Goal: Transaction & Acquisition: Book appointment/travel/reservation

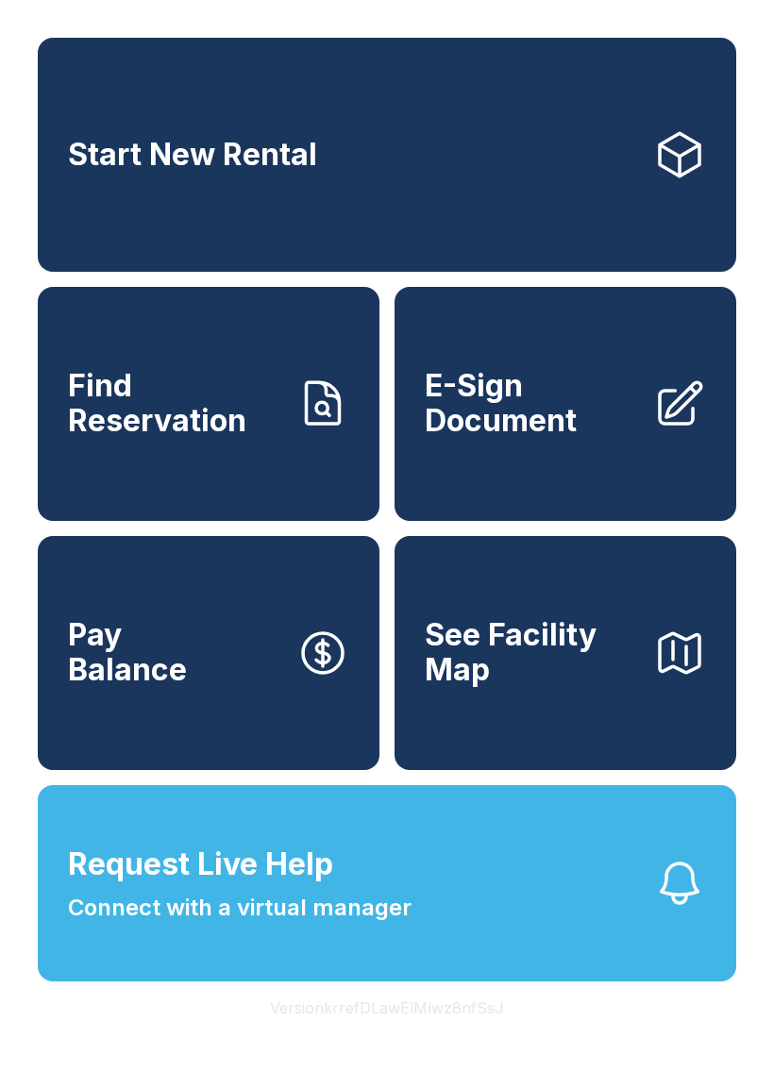
click at [400, 910] on span "Request Live Help Connect with a virtual manager" at bounding box center [239, 883] width 343 height 83
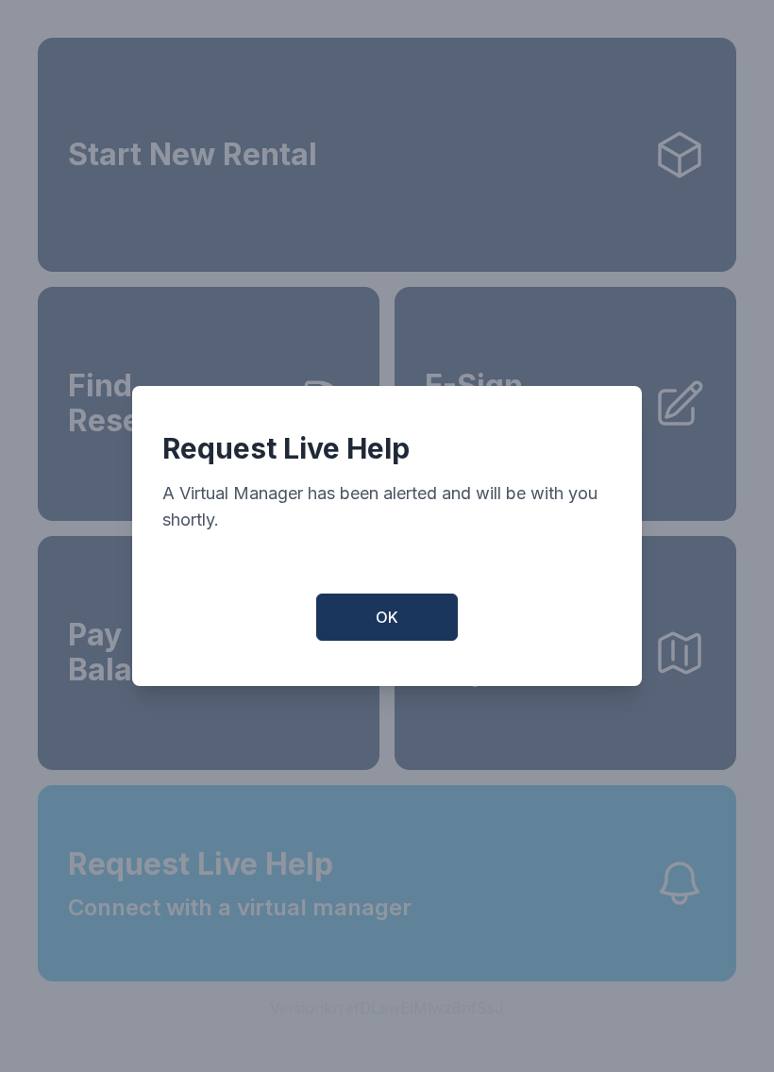
click at [392, 621] on span "OK" at bounding box center [386, 617] width 23 height 23
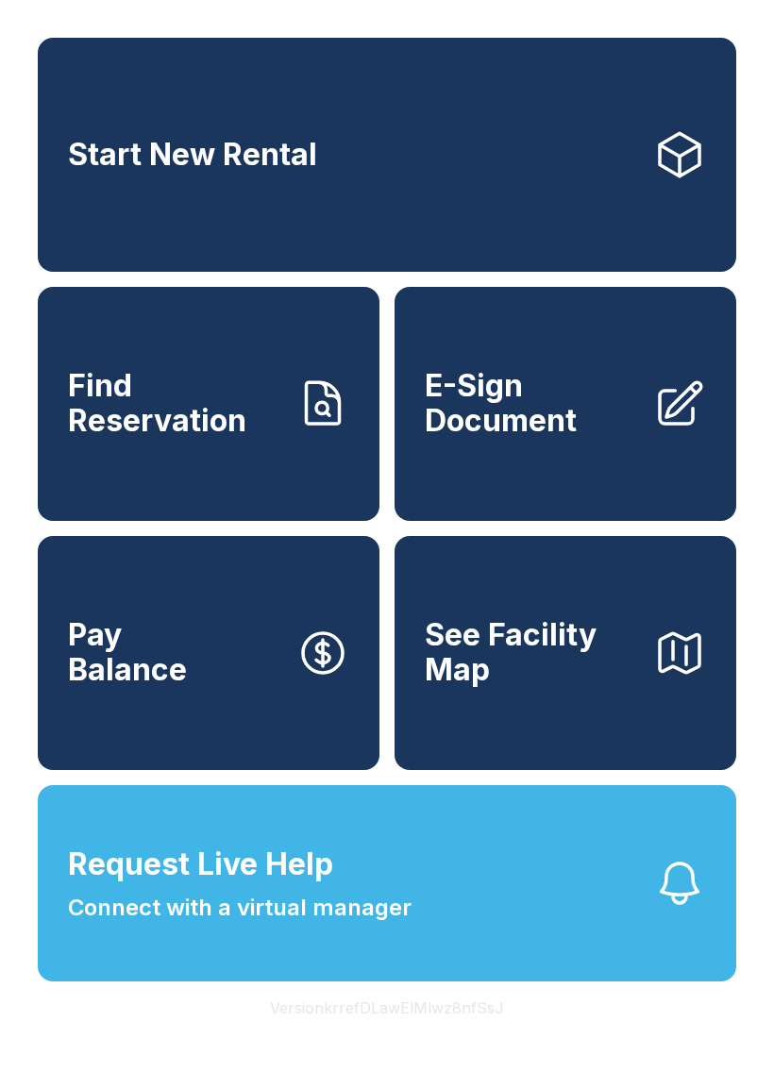
click at [455, 150] on link "Start New Rental" at bounding box center [387, 155] width 698 height 234
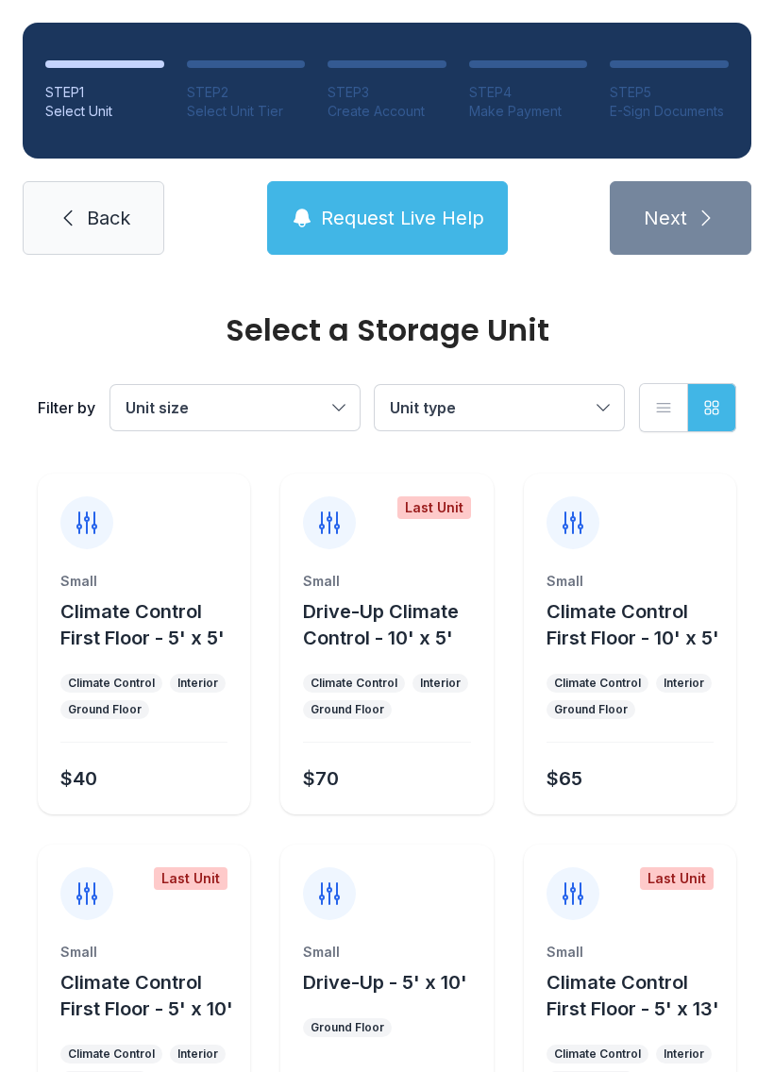
click at [589, 403] on span "Unit type" at bounding box center [490, 407] width 200 height 23
click at [90, 225] on span "Back" at bounding box center [108, 218] width 43 height 26
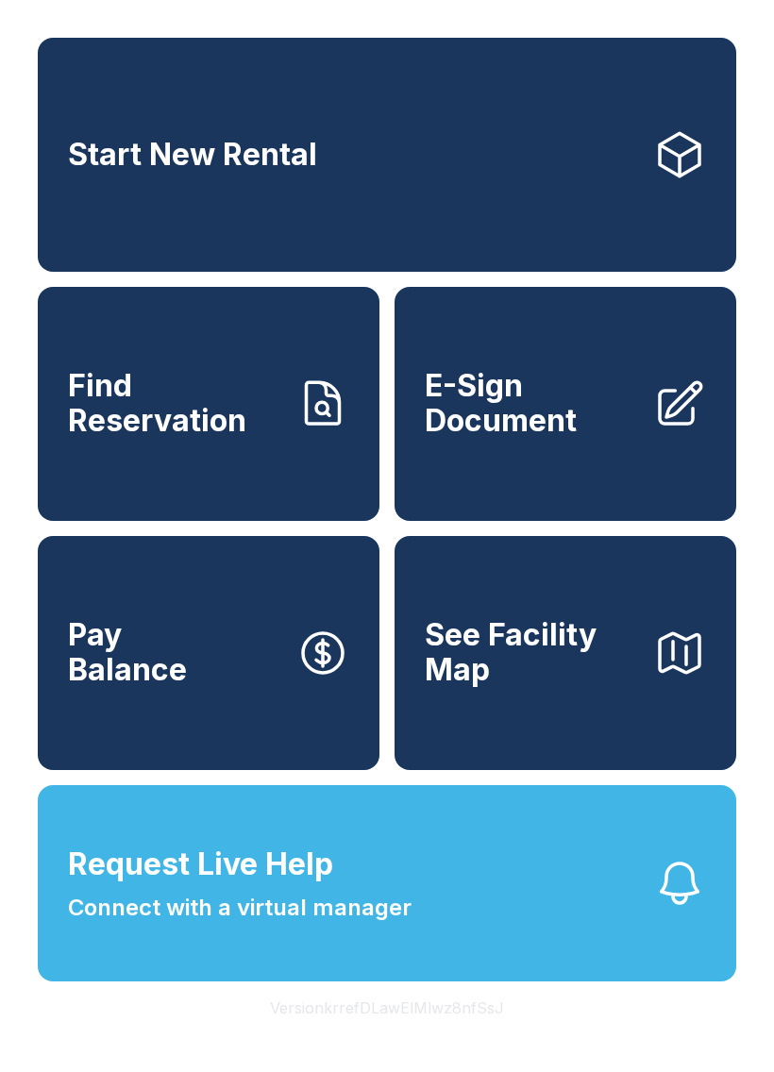
click at [577, 680] on span "See Facility Map" at bounding box center [531, 652] width 213 height 69
click at [638, 654] on button "See Facility Map" at bounding box center [565, 653] width 342 height 234
click at [327, 156] on link "Start New Rental" at bounding box center [387, 155] width 698 height 234
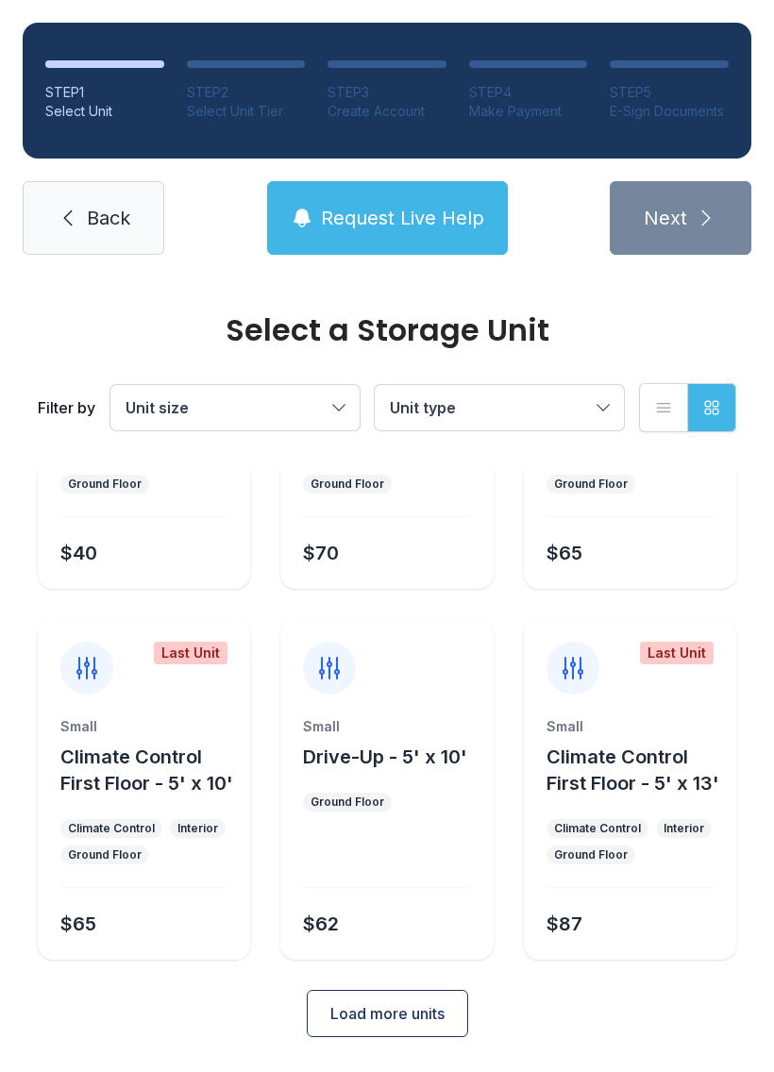
scroll to position [225, 0]
click at [397, 1015] on span "Load more units" at bounding box center [387, 1014] width 114 height 23
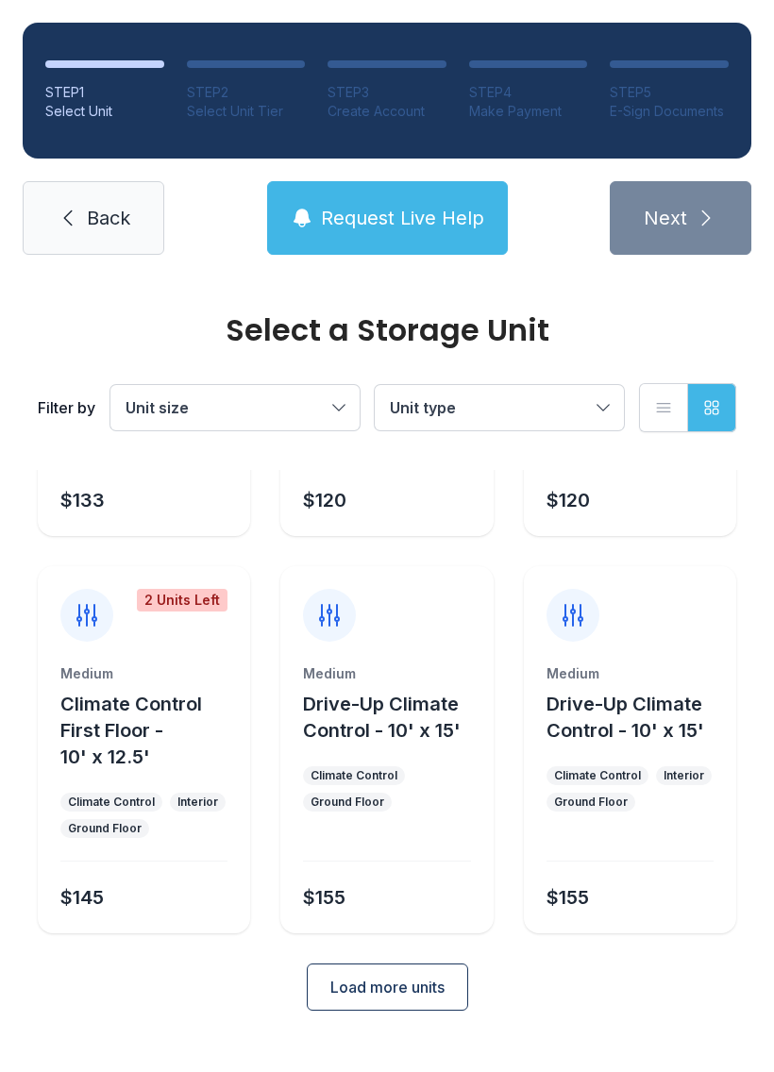
scroll to position [1019, 0]
click at [413, 999] on span "Load more units" at bounding box center [387, 987] width 114 height 23
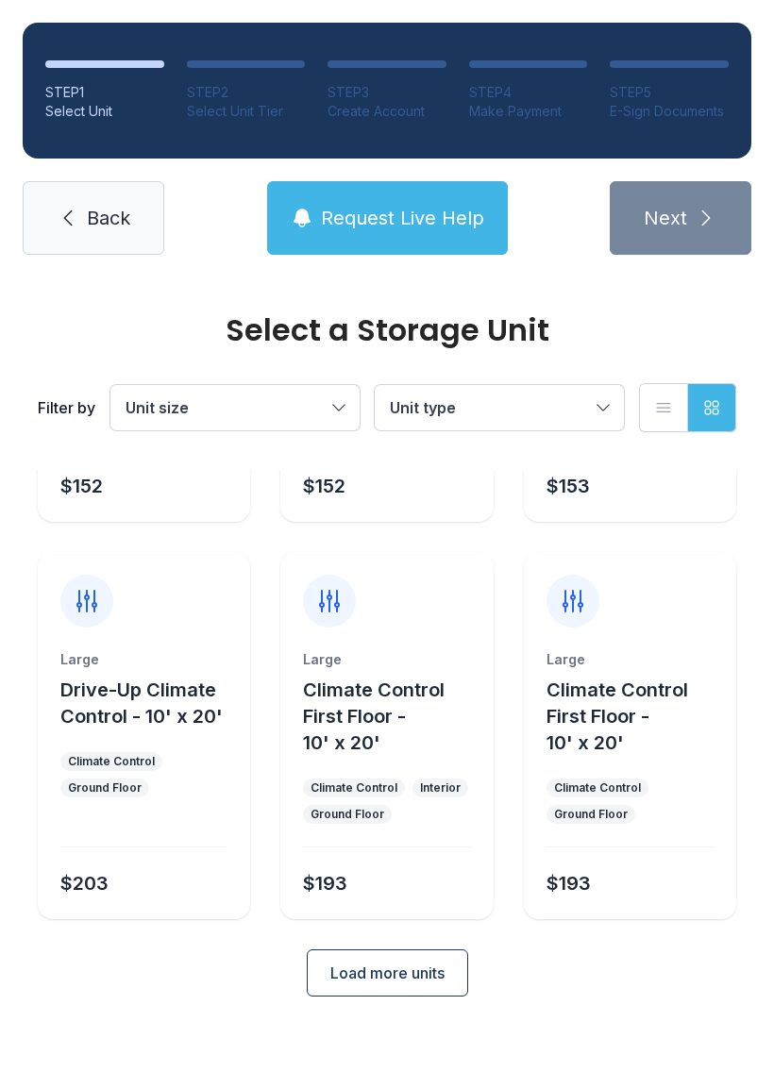
scroll to position [1813, 0]
click at [406, 984] on span "Load more units" at bounding box center [387, 972] width 114 height 23
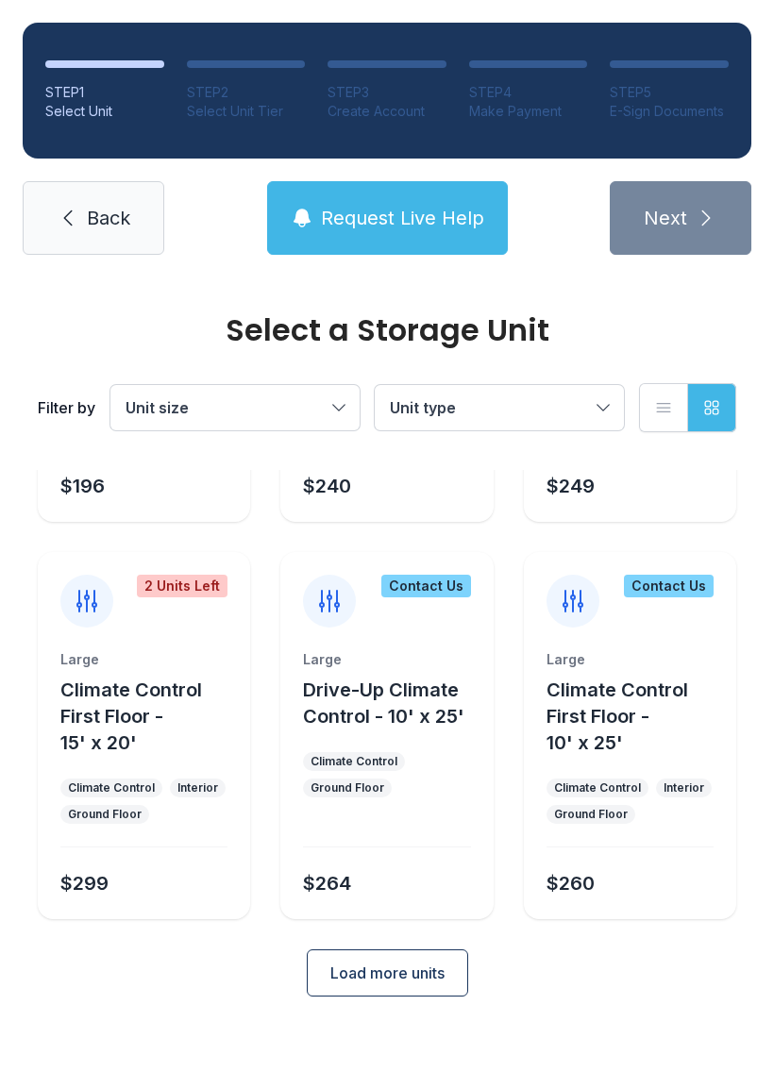
scroll to position [2581, 0]
click at [575, 616] on icon at bounding box center [573, 601] width 30 height 30
click at [687, 597] on div "Contact Us" at bounding box center [669, 586] width 90 height 23
click at [581, 627] on div at bounding box center [572, 601] width 53 height 53
click at [580, 627] on div at bounding box center [572, 601] width 53 height 53
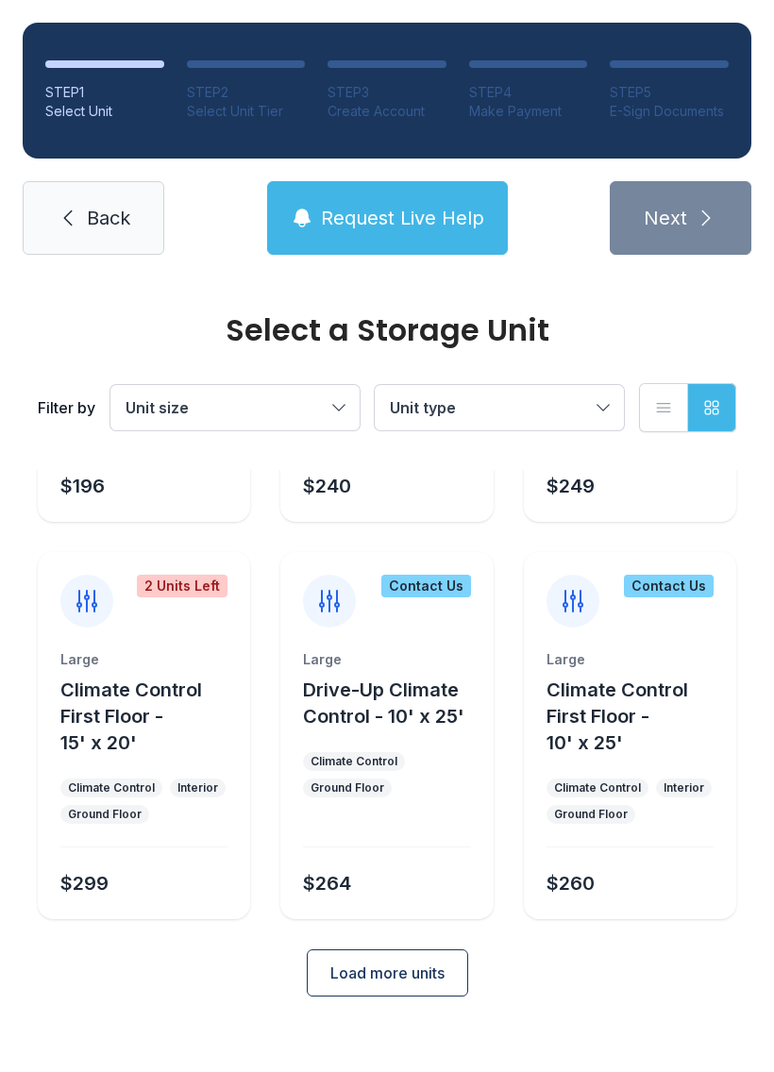
click at [591, 672] on div "Contact Us Large Climate Control First Floor - 10' x 25' Climate Control Interi…" at bounding box center [630, 735] width 212 height 367
click at [594, 679] on div "Contact Us Large Climate Control First Floor - 10' x 25' Climate Control Interi…" at bounding box center [630, 735] width 212 height 367
click at [404, 996] on button "Load more units" at bounding box center [387, 972] width 161 height 47
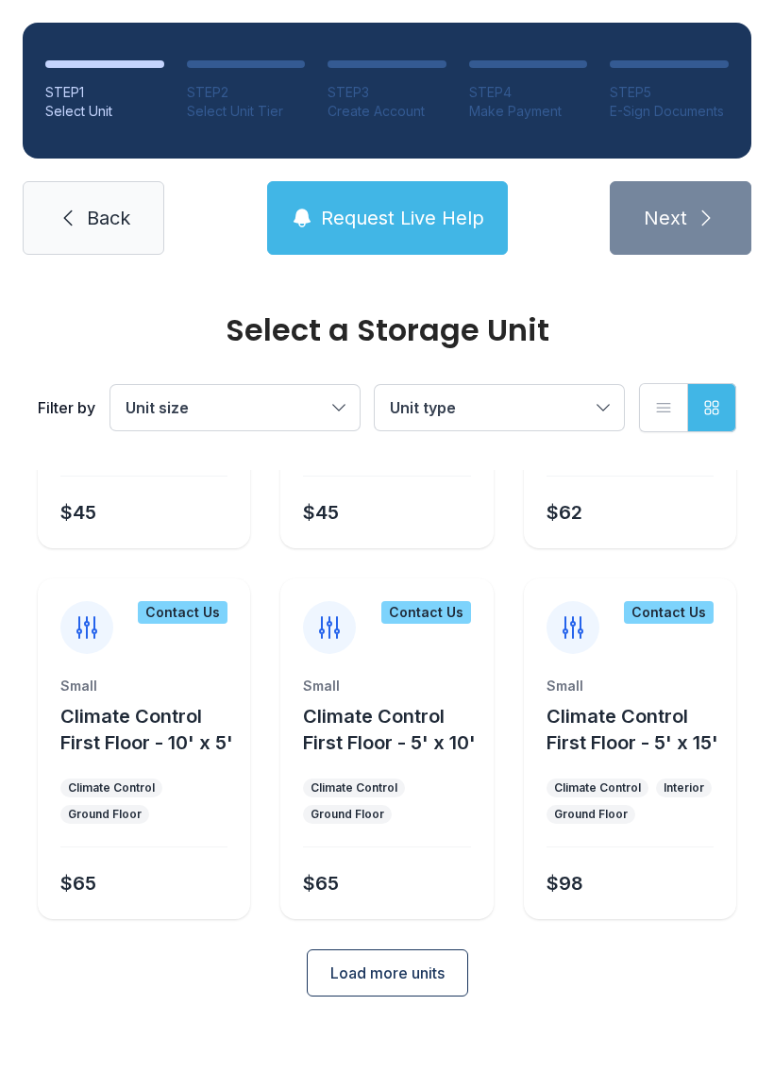
click at [431, 984] on span "Load more units" at bounding box center [387, 972] width 114 height 23
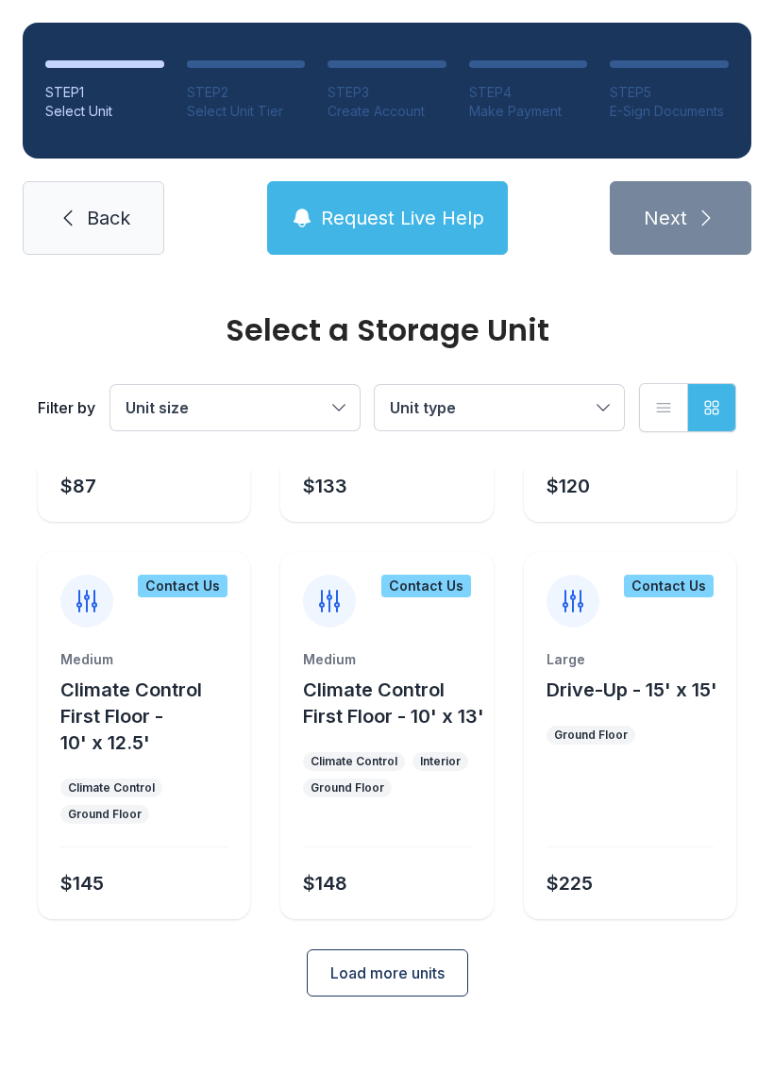
scroll to position [4091, 0]
click at [407, 984] on span "Load more units" at bounding box center [387, 972] width 114 height 23
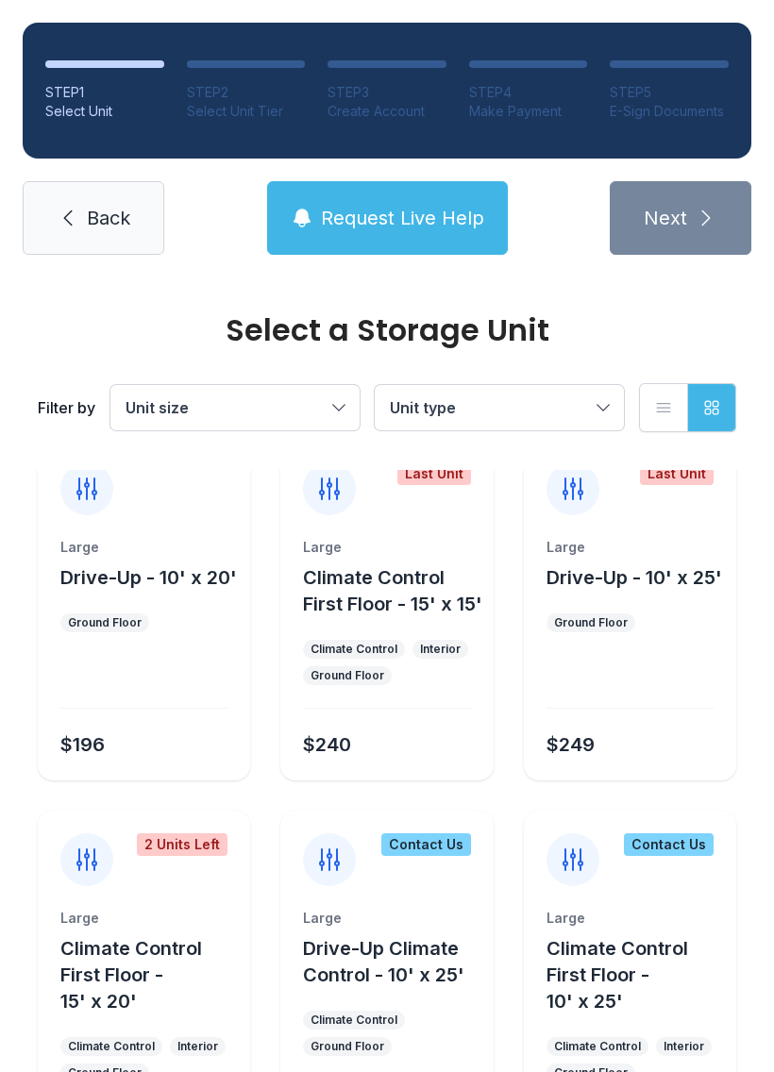
scroll to position [2350, 0]
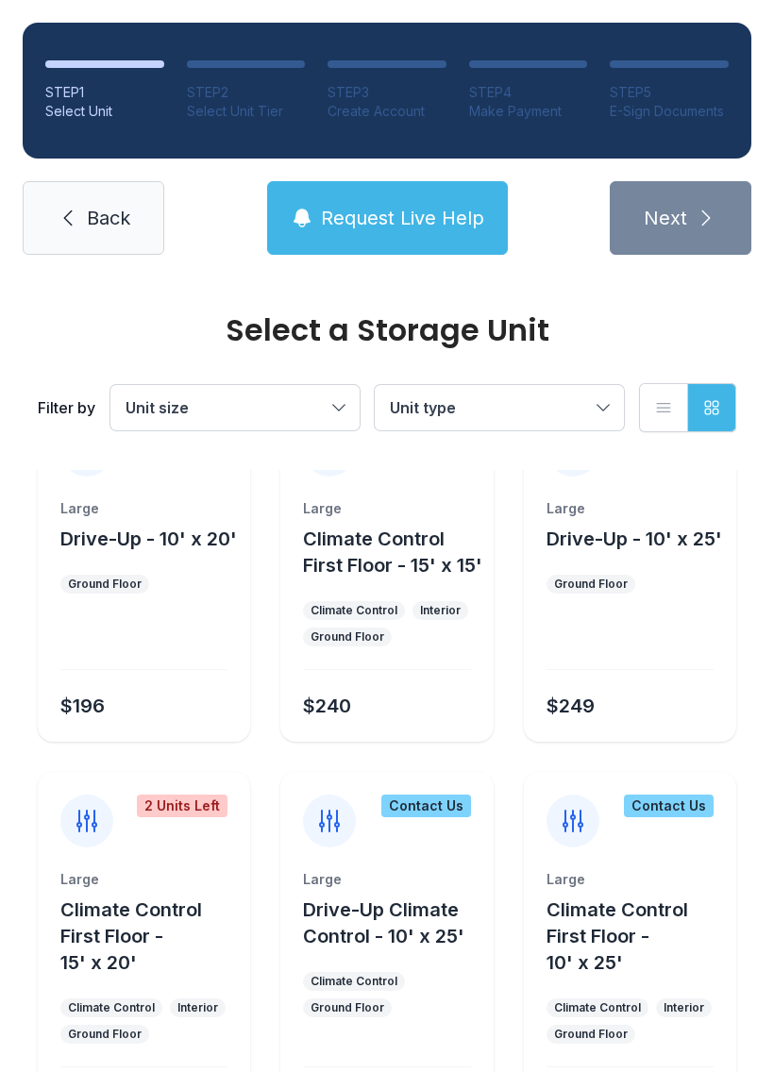
click at [81, 212] on link "Back" at bounding box center [94, 218] width 142 height 74
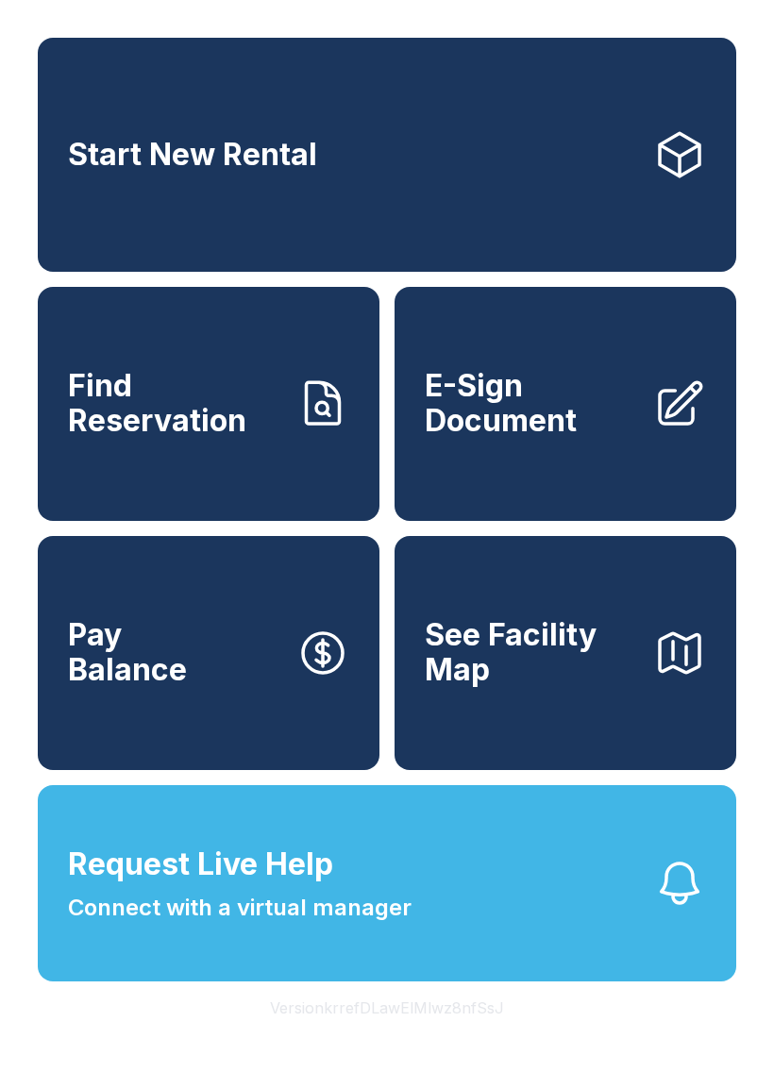
click at [559, 672] on span "See Facility Map" at bounding box center [531, 652] width 213 height 69
click at [543, 687] on span "See Facility Map" at bounding box center [531, 652] width 213 height 69
